Goal: Task Accomplishment & Management: Manage account settings

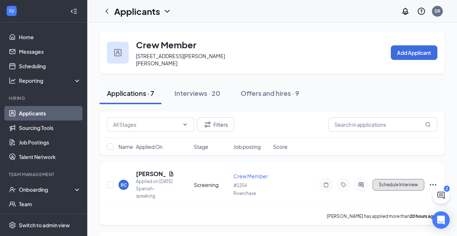
click at [398, 179] on button "Schedule Interview" at bounding box center [399, 185] width 52 height 12
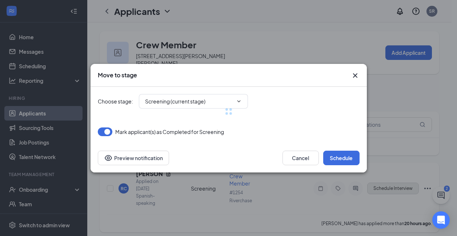
type input "Onsite Interview (next stage)"
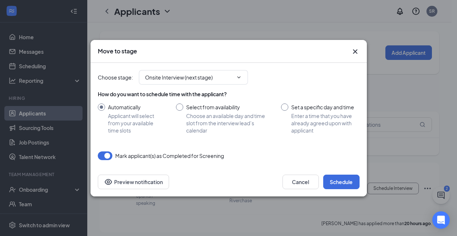
click at [283, 108] on input "Set a specific day and time Enter a time that you have already agreed upon with…" at bounding box center [320, 119] width 78 height 31
radio input "true"
radio input "false"
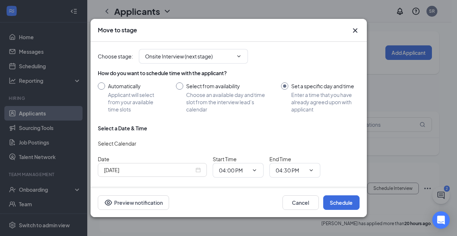
click at [197, 171] on div "[DATE]" at bounding box center [152, 170] width 97 height 8
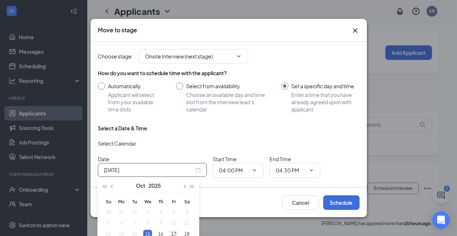
type input "[DATE]"
click at [172, 232] on div "17" at bounding box center [174, 234] width 9 height 9
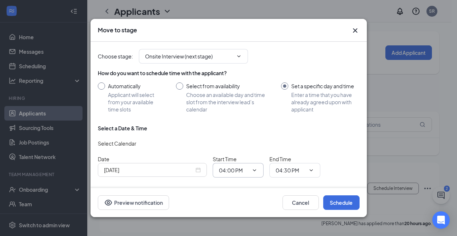
click at [253, 171] on icon "ChevronDown" at bounding box center [255, 171] width 6 height 6
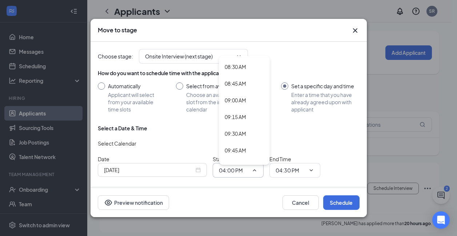
scroll to position [582, 0]
click at [250, 84] on div "09:00 AM" at bounding box center [244, 85] width 39 height 8
type input "09:00 AM"
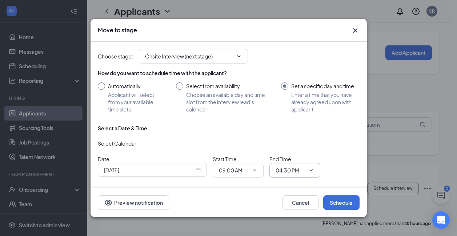
click at [311, 171] on icon "ChevronDown" at bounding box center [311, 171] width 6 height 6
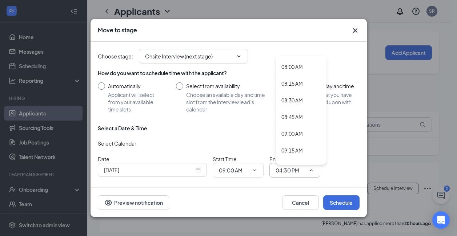
scroll to position [546, 0]
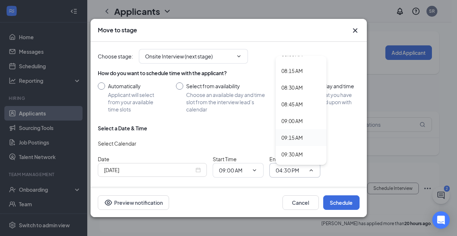
click at [305, 138] on div "09:15 AM" at bounding box center [301, 138] width 39 height 8
type input "09:15 AM"
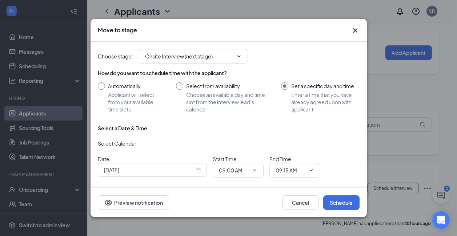
click at [199, 170] on div "[DATE]" at bounding box center [152, 170] width 97 height 8
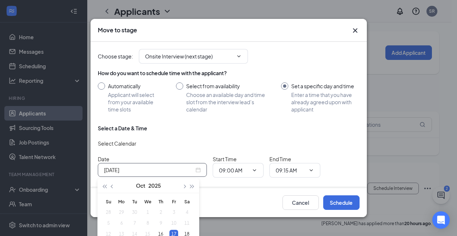
click at [199, 170] on div "[DATE]" at bounding box center [152, 170] width 97 height 8
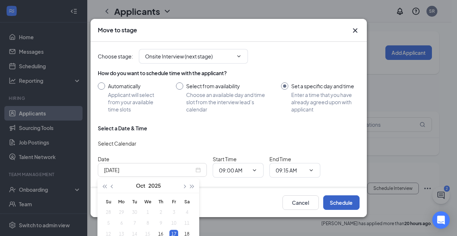
click at [334, 201] on button "Schedule" at bounding box center [341, 203] width 36 height 15
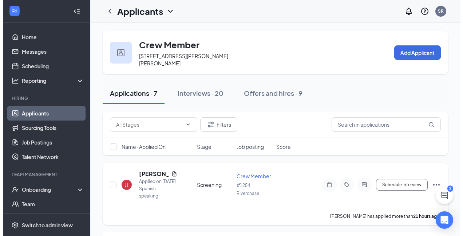
scroll to position [36, 0]
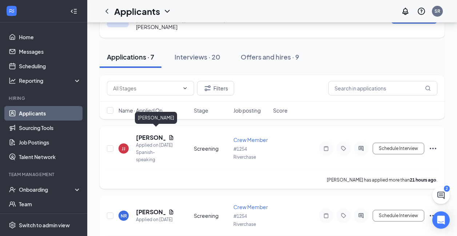
click at [142, 135] on h5 "[PERSON_NAME]" at bounding box center [150, 138] width 29 height 8
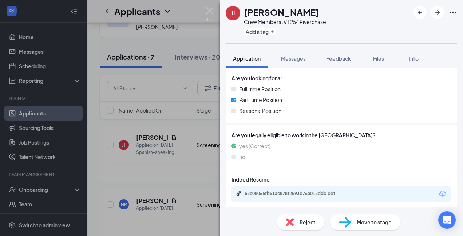
scroll to position [154, 0]
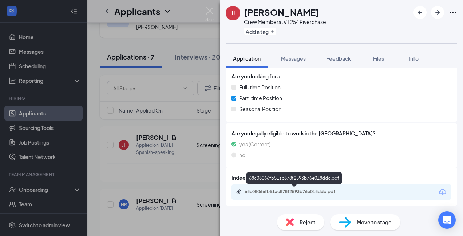
click at [247, 191] on div "68c08066fb51ac878f2593b76e018ddc.pdf" at bounding box center [295, 192] width 102 height 6
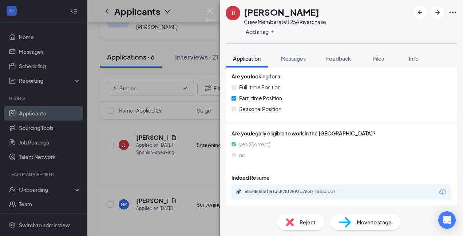
scroll to position [152, 0]
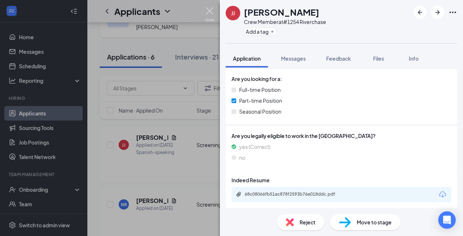
click at [212, 14] on img at bounding box center [209, 14] width 9 height 14
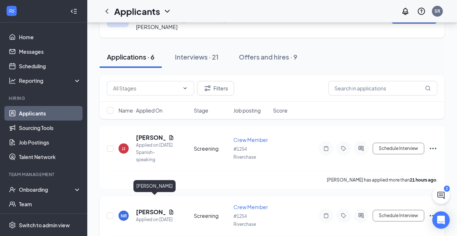
click at [153, 208] on h5 "[PERSON_NAME]" at bounding box center [150, 212] width 29 height 8
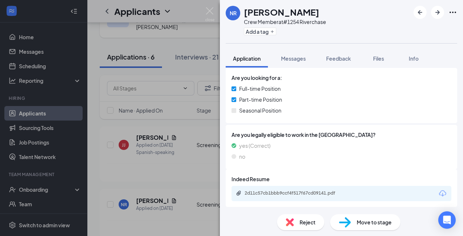
scroll to position [154, 0]
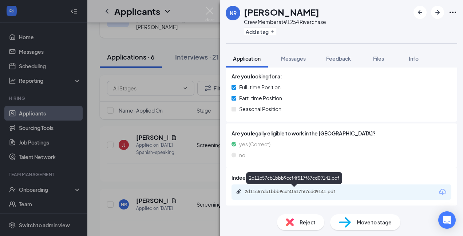
click at [273, 192] on div "2d11c57cb1bbb9ccf4f517f67cd09141.pdf" at bounding box center [295, 192] width 102 height 6
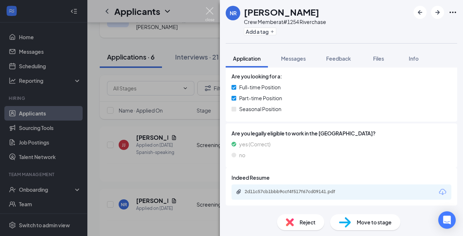
click at [210, 12] on img at bounding box center [209, 14] width 9 height 14
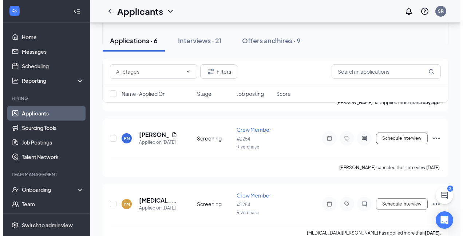
scroll to position [182, 0]
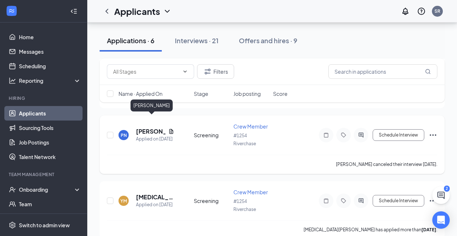
click at [142, 128] on h5 "[PERSON_NAME]" at bounding box center [150, 132] width 29 height 8
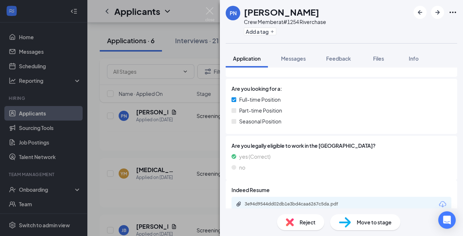
scroll to position [154, 0]
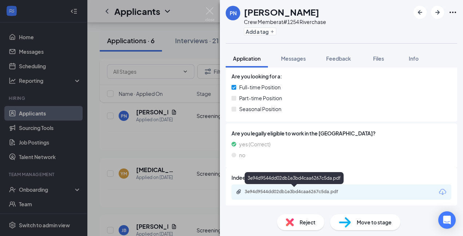
click at [295, 192] on div "3e94d9544dd02db1e3bd4caa6267c5da.pdf" at bounding box center [295, 192] width 102 height 6
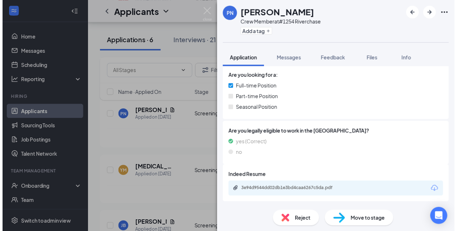
scroll to position [152, 0]
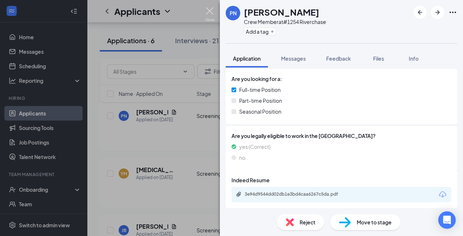
click at [214, 11] on img at bounding box center [209, 14] width 9 height 14
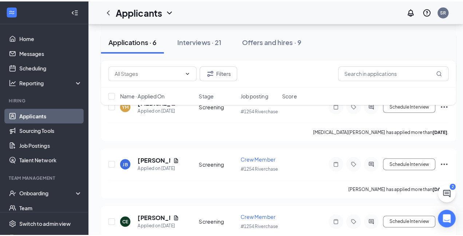
scroll to position [255, 0]
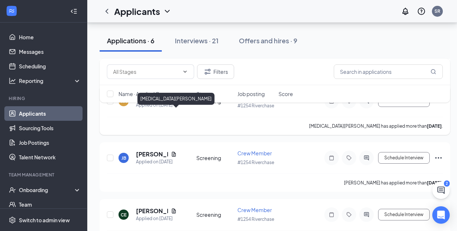
click at [142, 101] on h5 "[MEDICAL_DATA][PERSON_NAME]" at bounding box center [156, 97] width 41 height 8
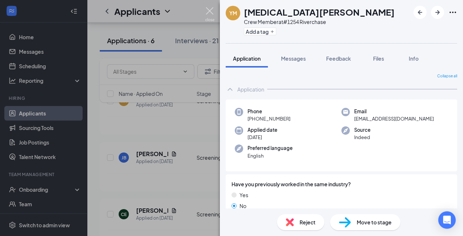
click at [212, 13] on img at bounding box center [209, 14] width 9 height 14
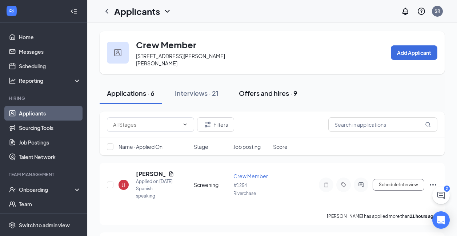
click at [258, 89] on div "Offers and hires · 9" at bounding box center [268, 93] width 59 height 9
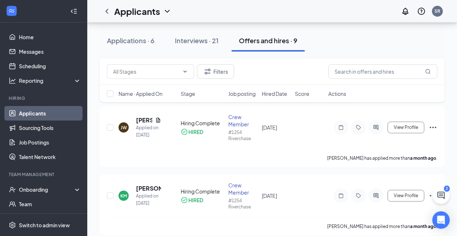
scroll to position [554, 0]
